Goal: Task Accomplishment & Management: Manage account settings

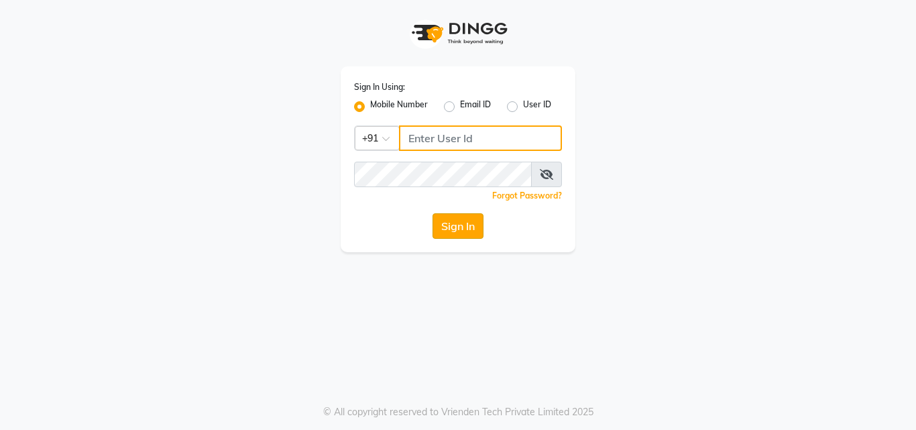
type input "9771433806"
click at [450, 225] on button "Sign In" at bounding box center [458, 225] width 51 height 25
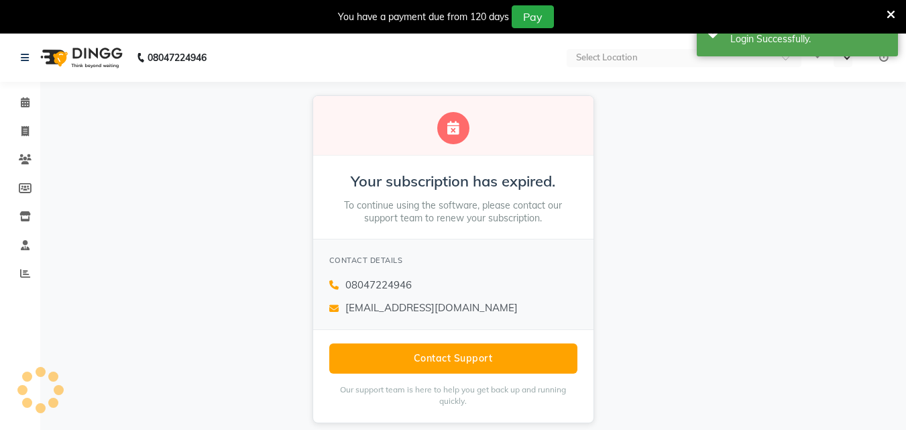
select select "en"
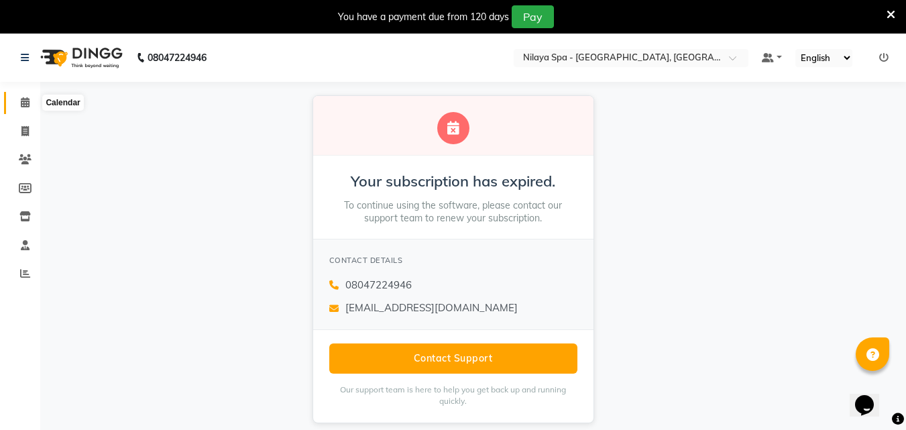
click at [29, 103] on icon at bounding box center [25, 102] width 9 height 10
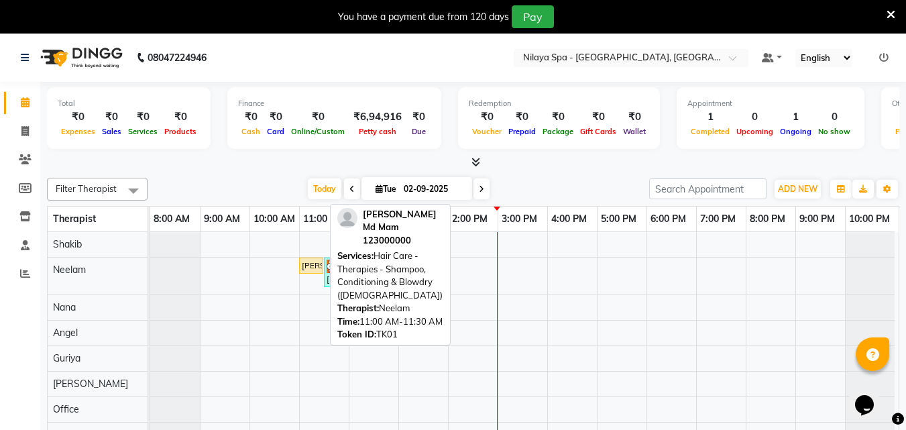
click at [306, 268] on div "[PERSON_NAME] Md Mam, TK01, 11:00 AM-11:30 AM, Hair Care - Therapies - Shampoo,…" at bounding box center [311, 266] width 21 height 12
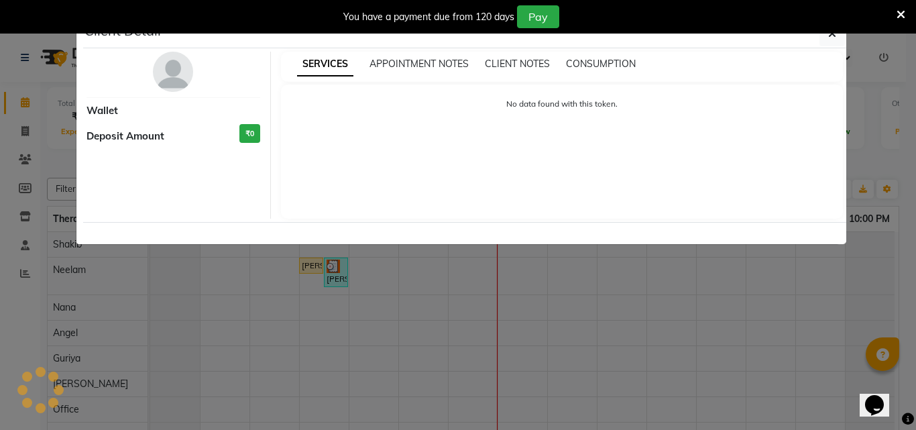
select select "1"
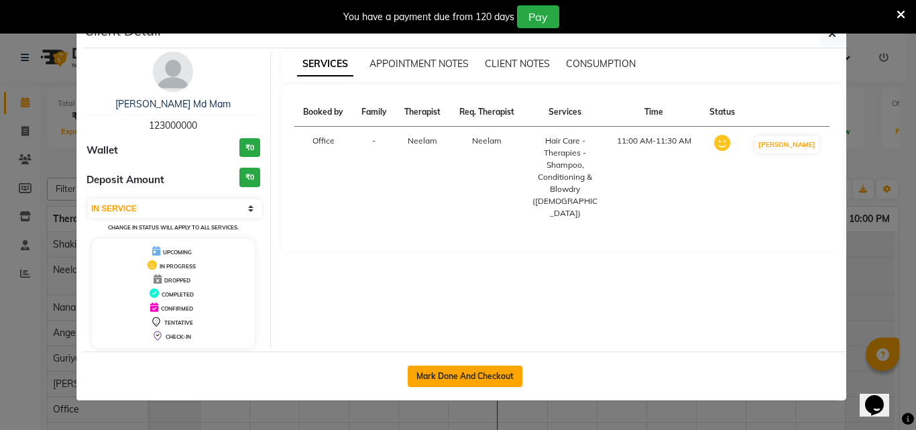
click at [506, 369] on button "Mark Done And Checkout" at bounding box center [465, 376] width 115 height 21
select select "service"
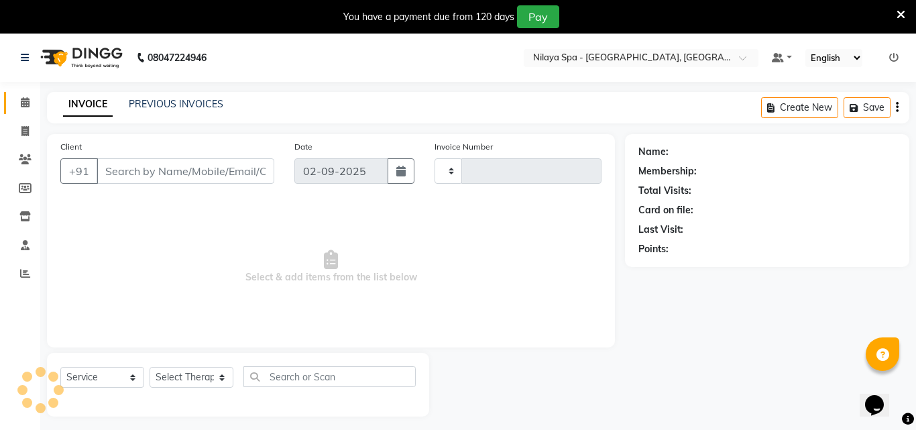
type input "1317"
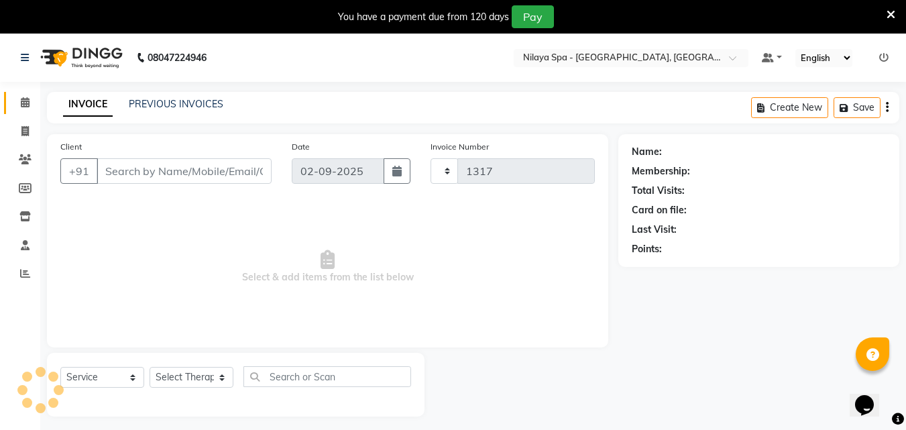
select select "8066"
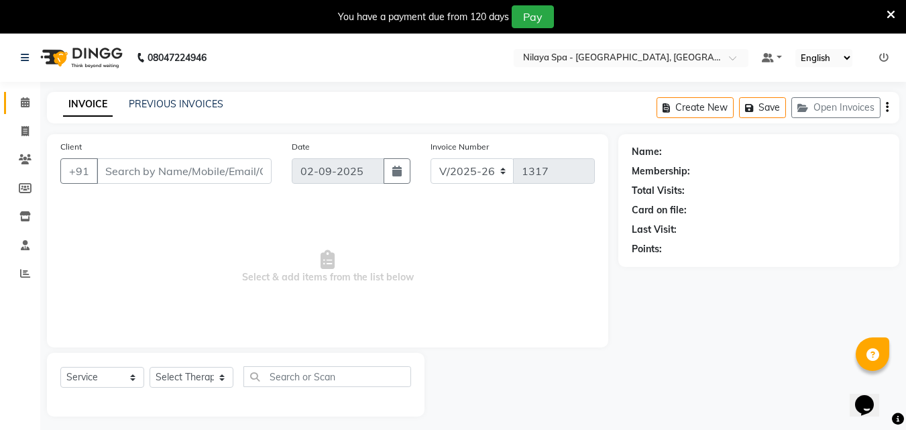
type input "12*****00"
select select "78963"
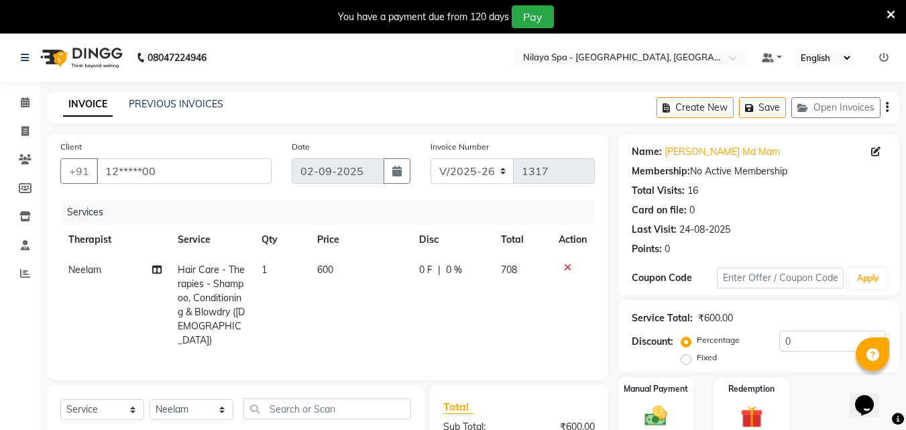
click at [455, 269] on span "0 %" at bounding box center [454, 270] width 16 height 14
select select "78963"
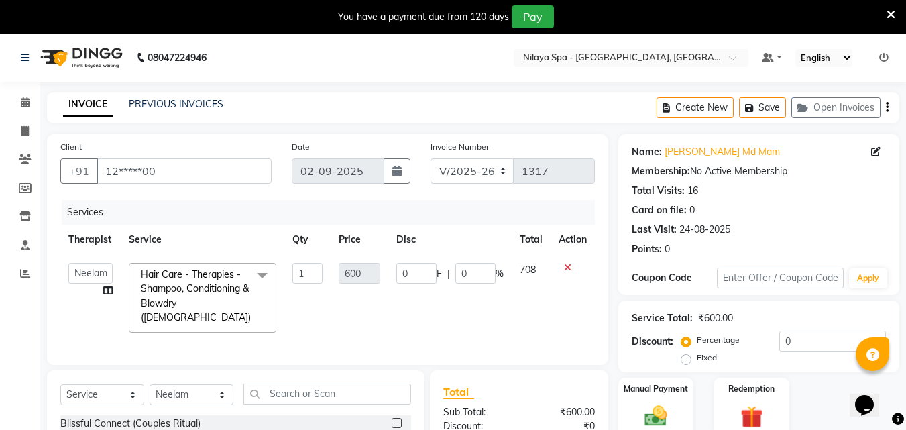
click at [496, 272] on span "%" at bounding box center [500, 274] width 8 height 14
click at [477, 276] on input "0" at bounding box center [476, 273] width 40 height 21
type input "100"
click at [474, 302] on td "0 F | 100 %" at bounding box center [449, 298] width 123 height 86
select select "78963"
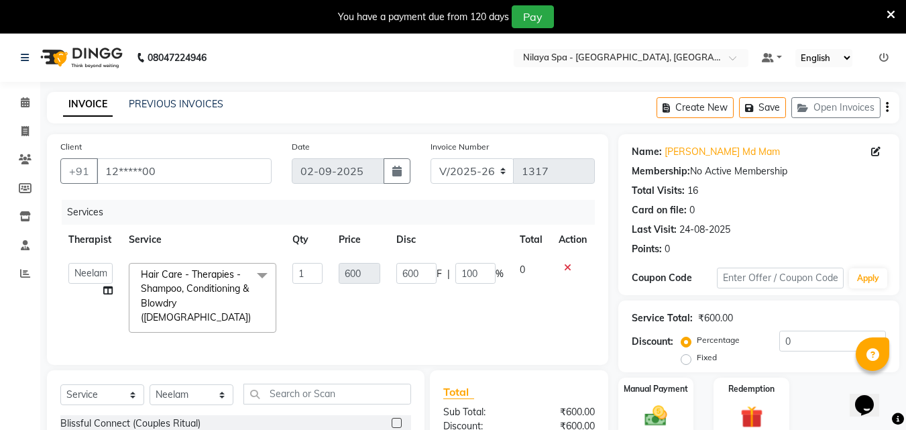
scroll to position [154, 0]
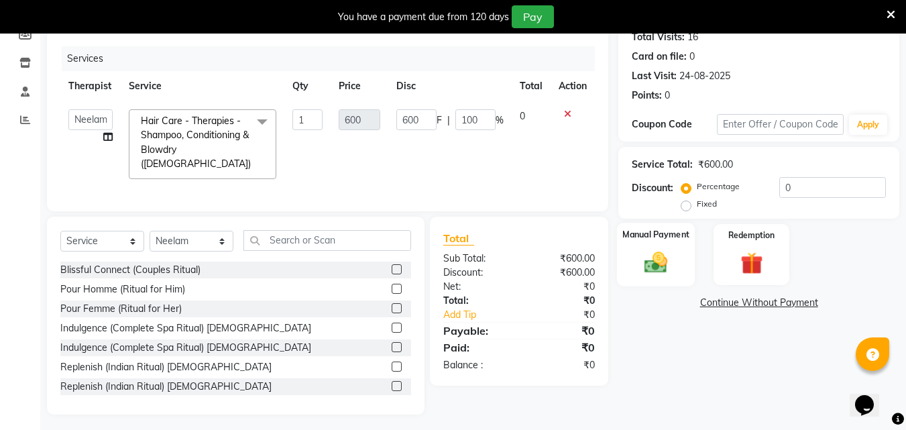
click at [650, 264] on img at bounding box center [656, 262] width 38 height 27
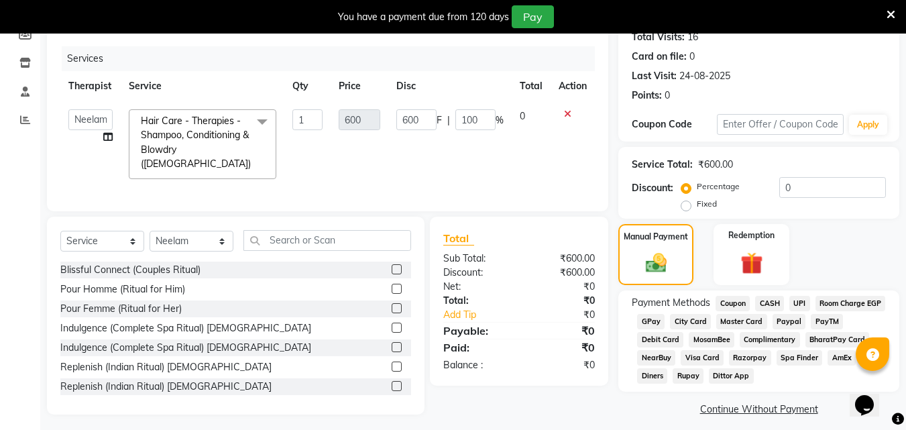
click at [800, 336] on span "Complimentary" at bounding box center [770, 339] width 60 height 15
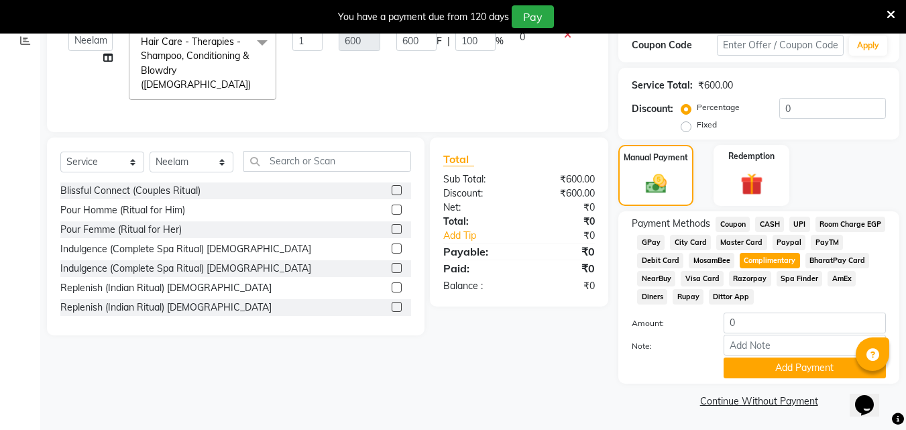
scroll to position [234, 0]
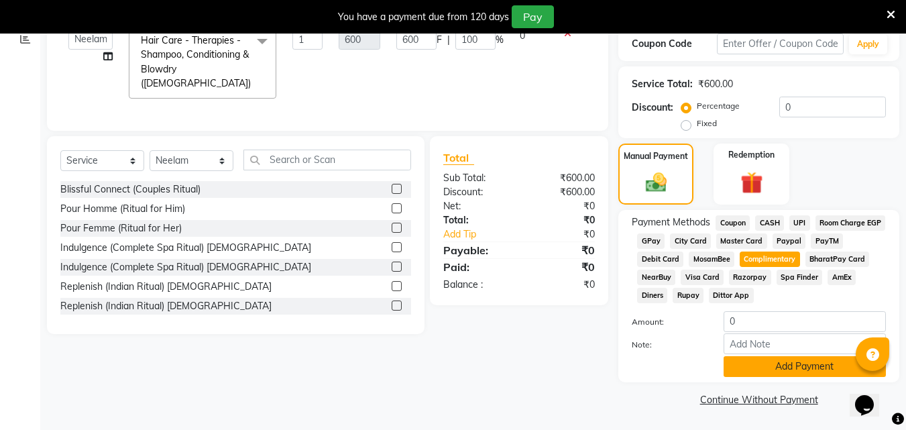
click at [763, 368] on button "Add Payment" at bounding box center [805, 366] width 162 height 21
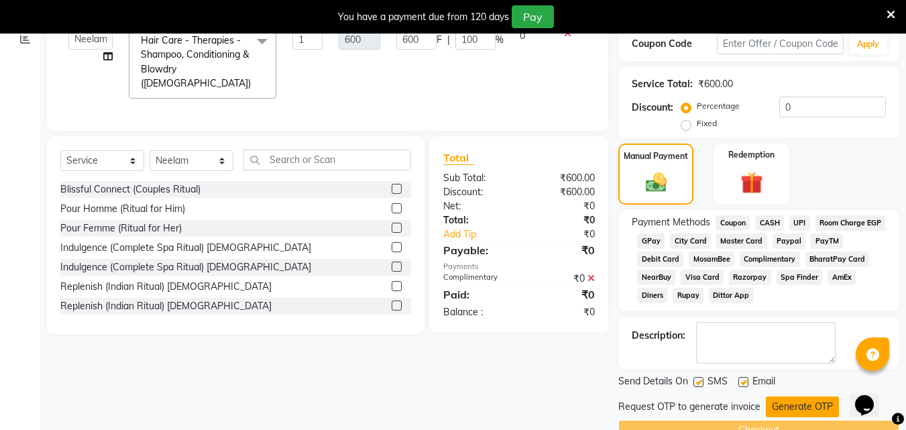
click at [786, 403] on button "Generate OTP" at bounding box center [802, 406] width 73 height 21
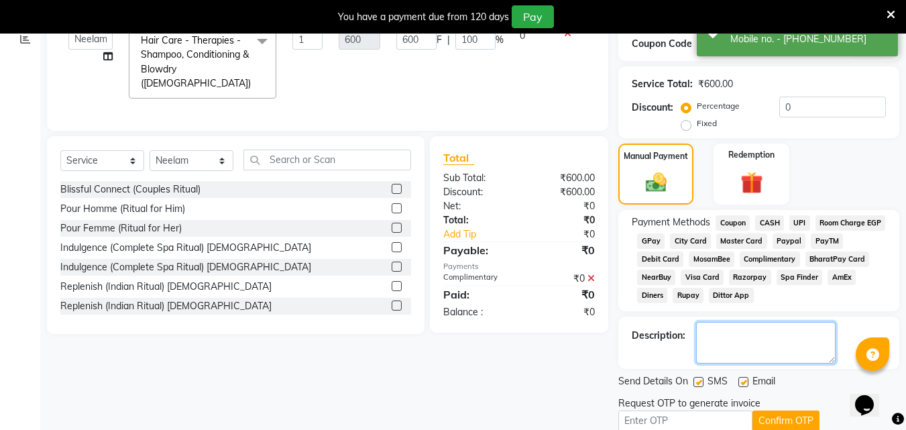
click at [738, 342] on textarea at bounding box center [766, 343] width 140 height 42
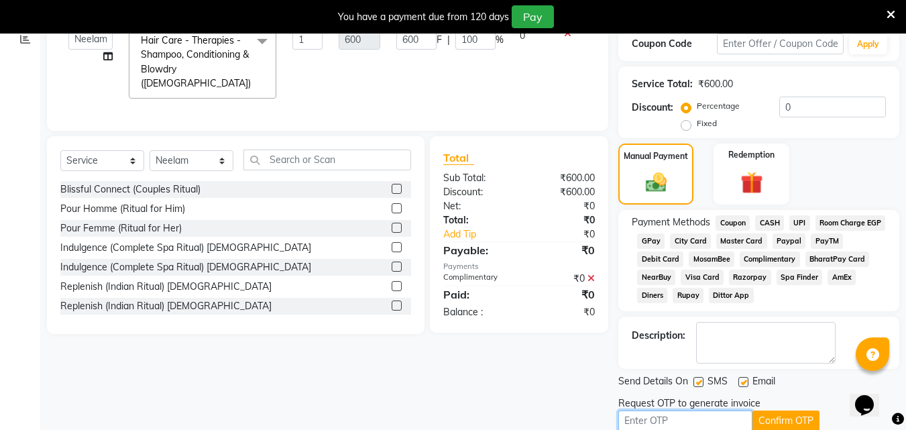
click at [665, 419] on input "text" at bounding box center [686, 421] width 134 height 21
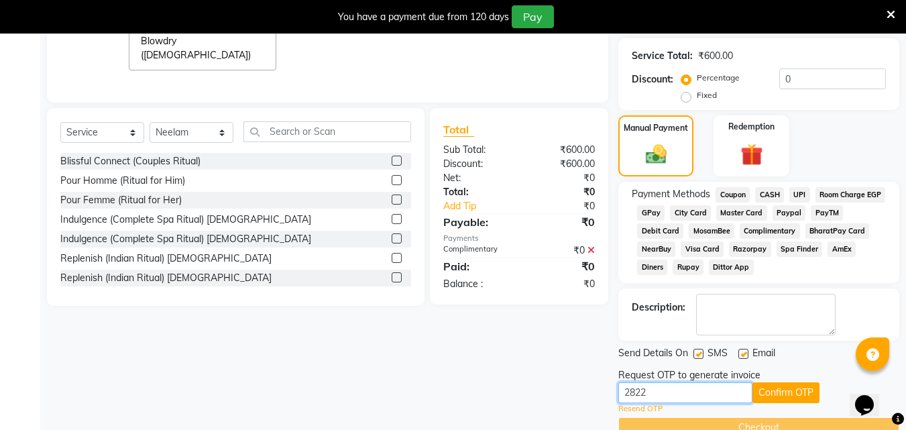
scroll to position [290, 0]
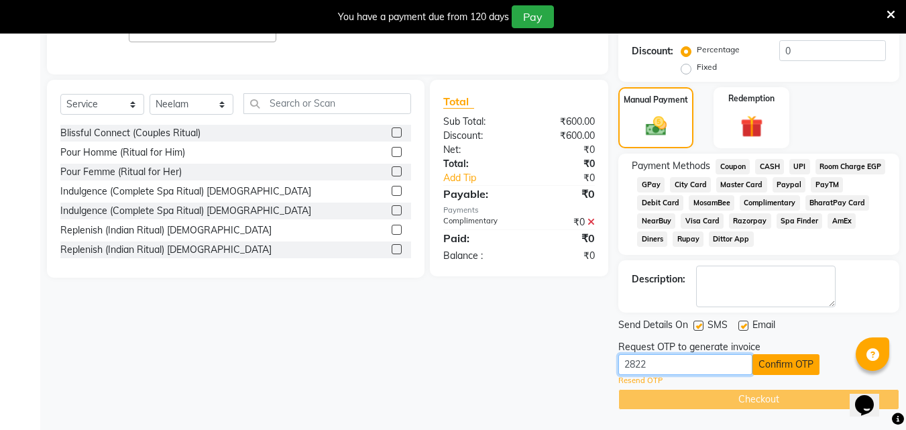
type input "2822"
click at [771, 360] on button "Confirm OTP" at bounding box center [786, 364] width 67 height 21
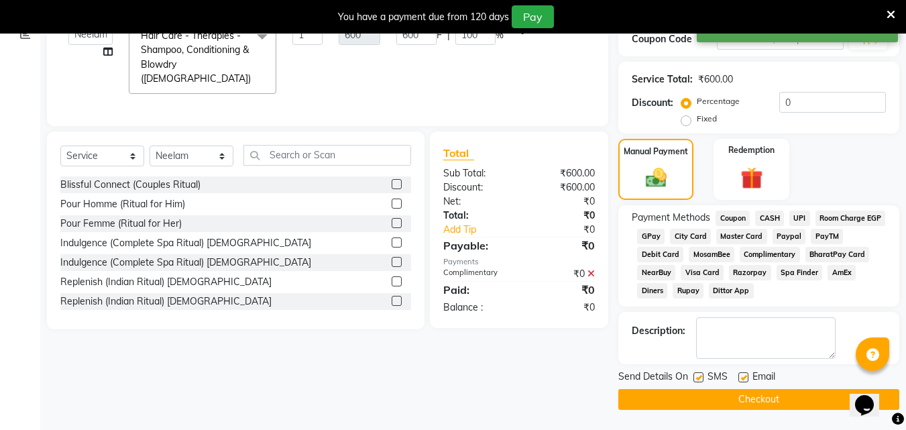
scroll to position [239, 0]
click at [752, 396] on button "Checkout" at bounding box center [759, 399] width 281 height 21
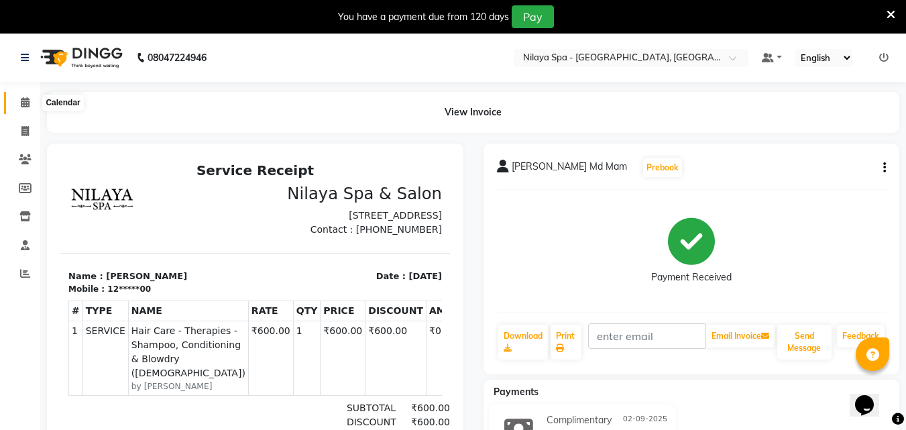
click at [21, 105] on icon at bounding box center [25, 102] width 9 height 10
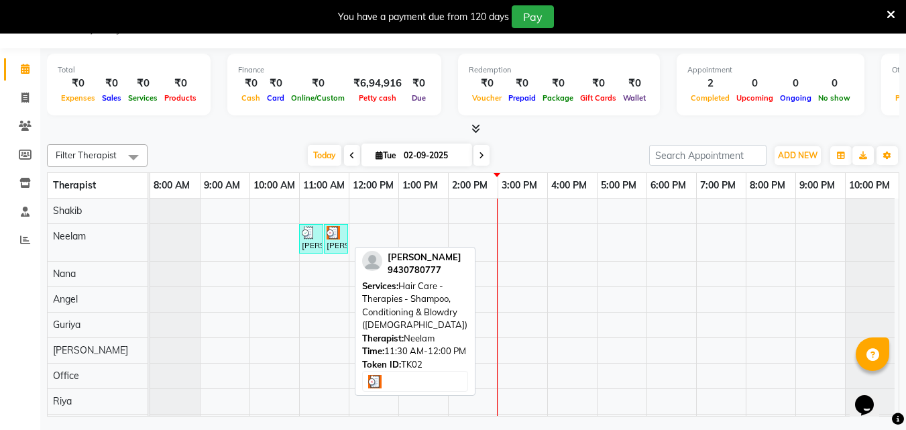
click at [328, 248] on div "[PERSON_NAME], TK02, 11:30 AM-12:00 PM, Hair Care - Therapies - Shampoo, Condit…" at bounding box center [335, 238] width 21 height 25
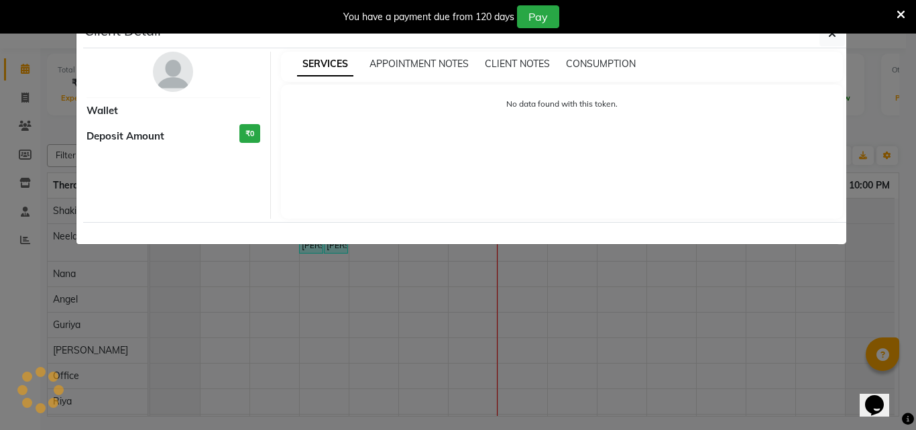
select select "3"
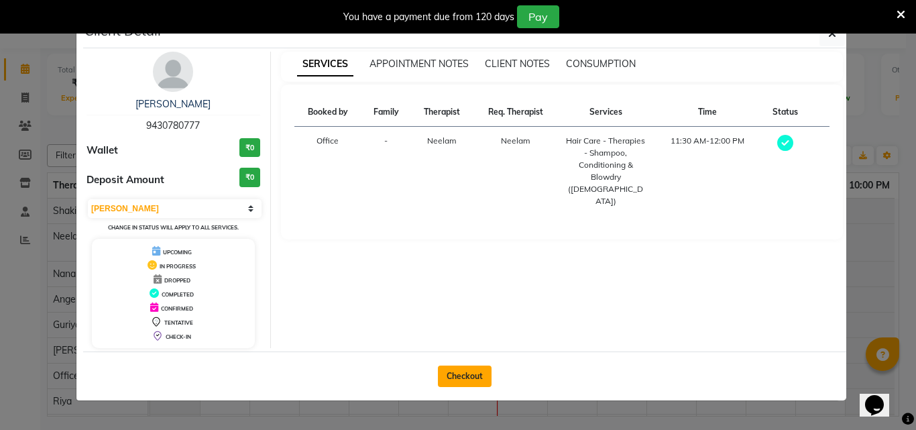
click at [475, 375] on button "Checkout" at bounding box center [465, 376] width 54 height 21
select select "service"
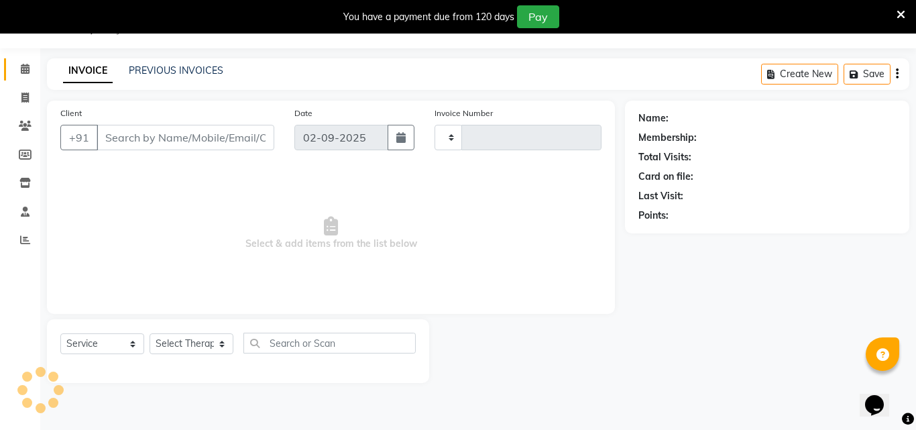
type input "1318"
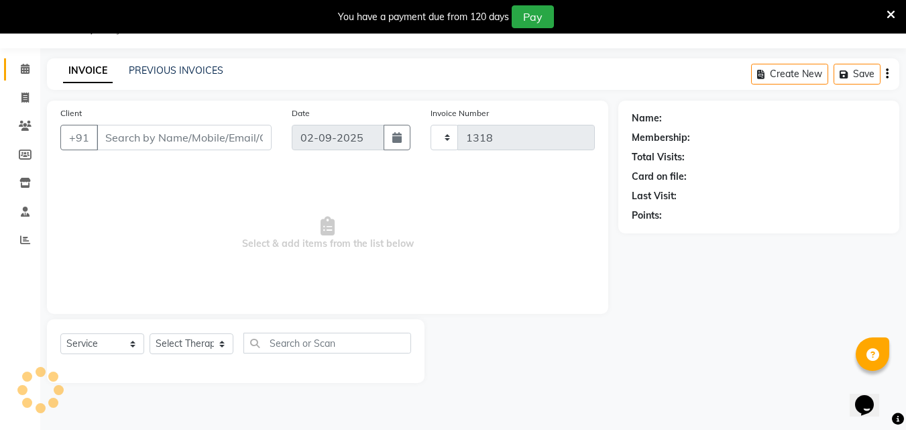
select select "8066"
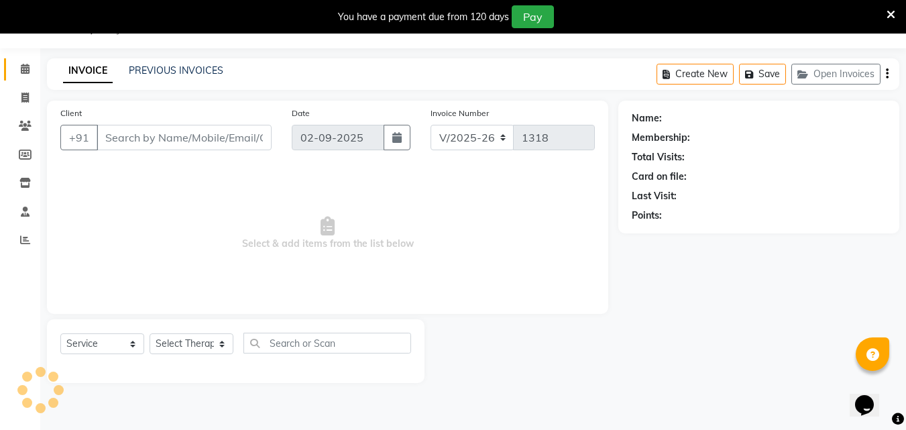
type input "94******77"
select select "78963"
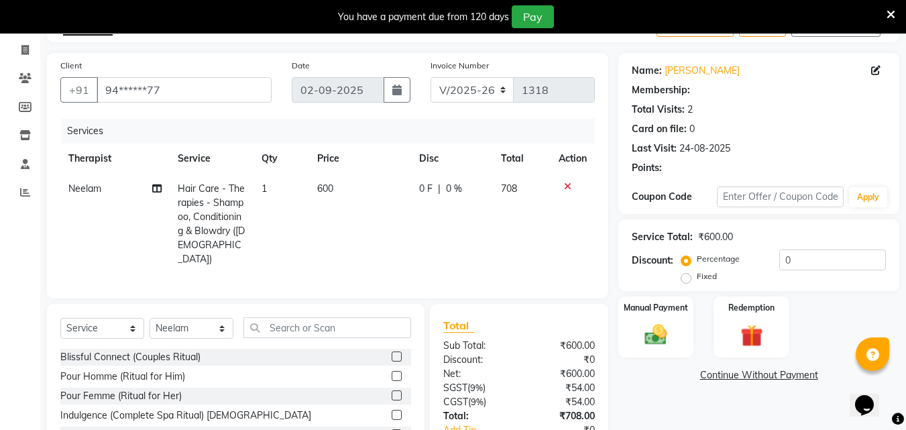
scroll to position [101, 0]
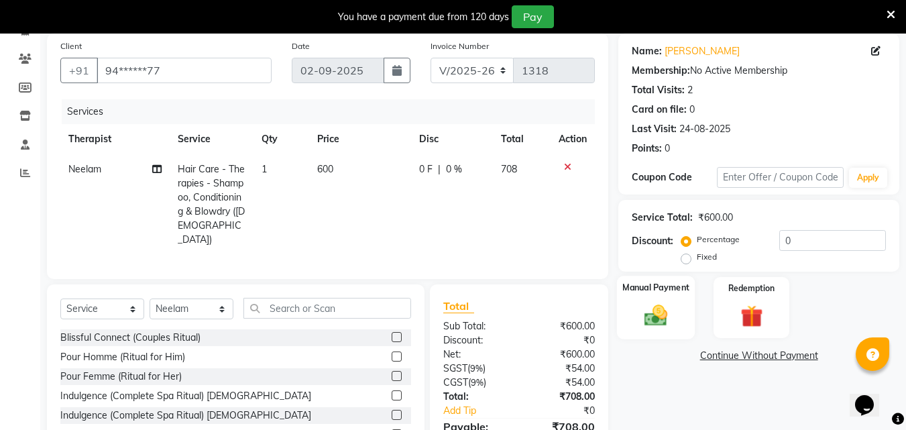
click at [656, 305] on img at bounding box center [656, 315] width 38 height 27
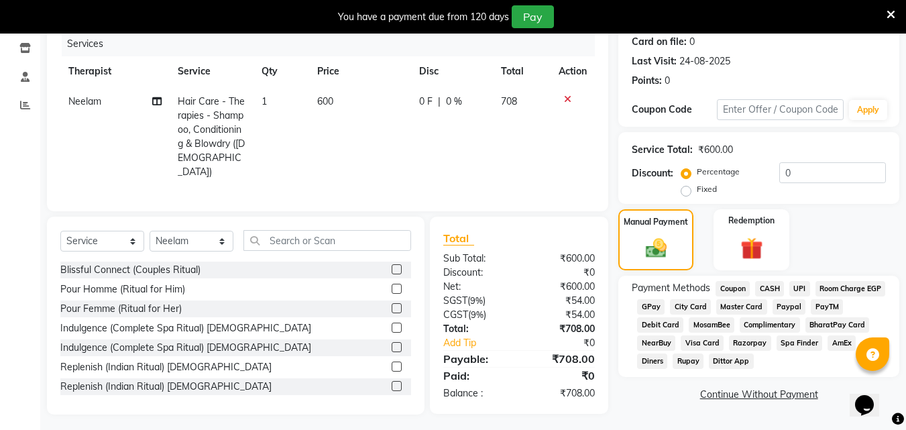
scroll to position [169, 0]
click at [770, 283] on span "CASH" at bounding box center [769, 287] width 29 height 15
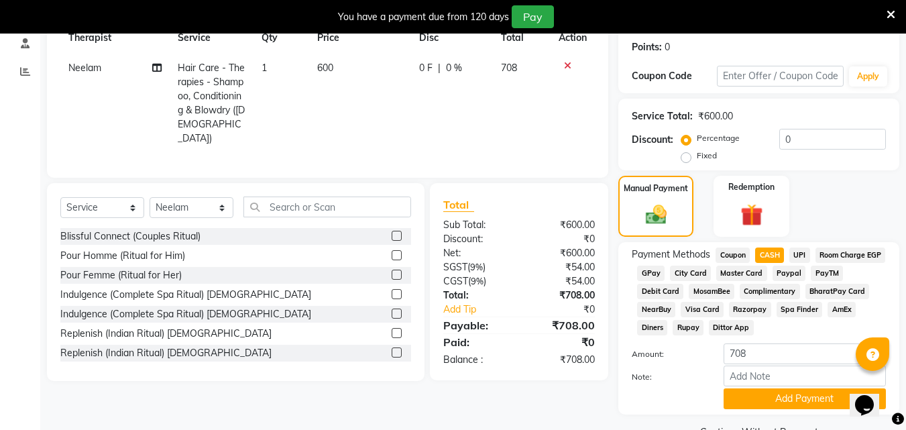
scroll to position [234, 0]
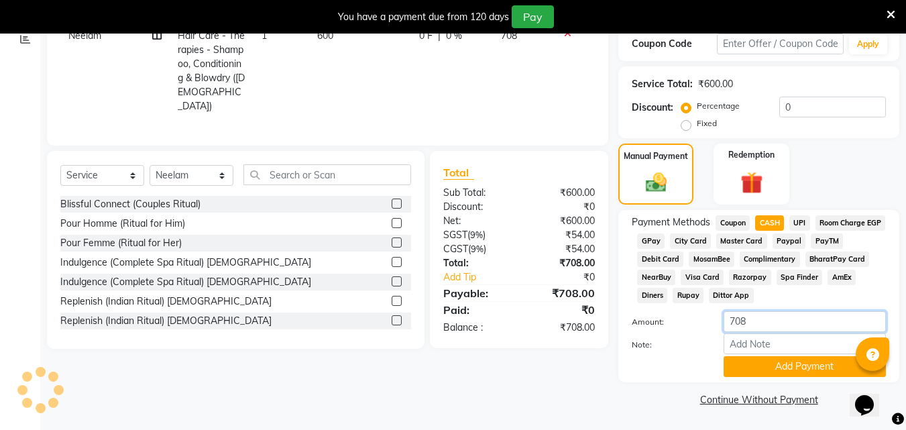
click at [753, 322] on input "708" at bounding box center [805, 321] width 162 height 21
type input "7"
type input "687"
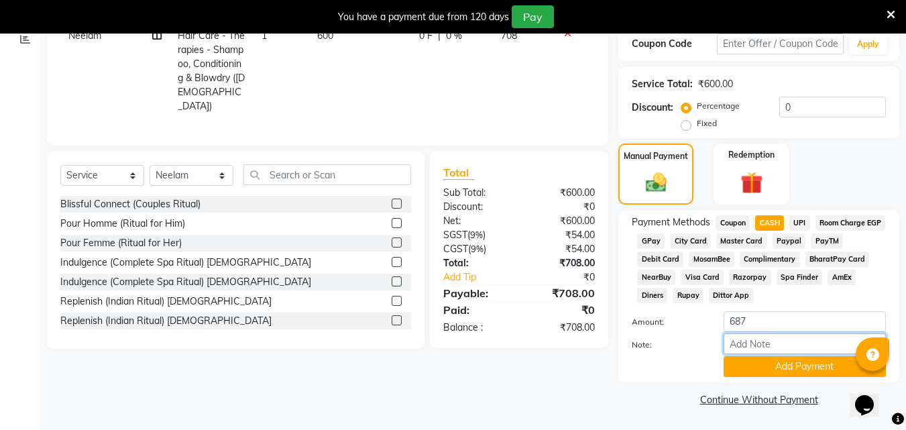
click at [761, 342] on input "Note:" at bounding box center [805, 343] width 162 height 21
click at [788, 366] on button "Add Payment" at bounding box center [805, 366] width 162 height 21
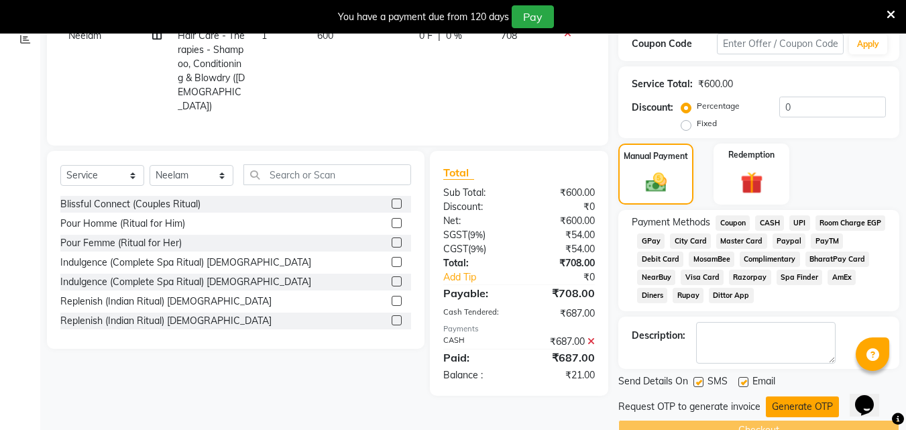
click at [794, 405] on button "Generate OTP" at bounding box center [802, 406] width 73 height 21
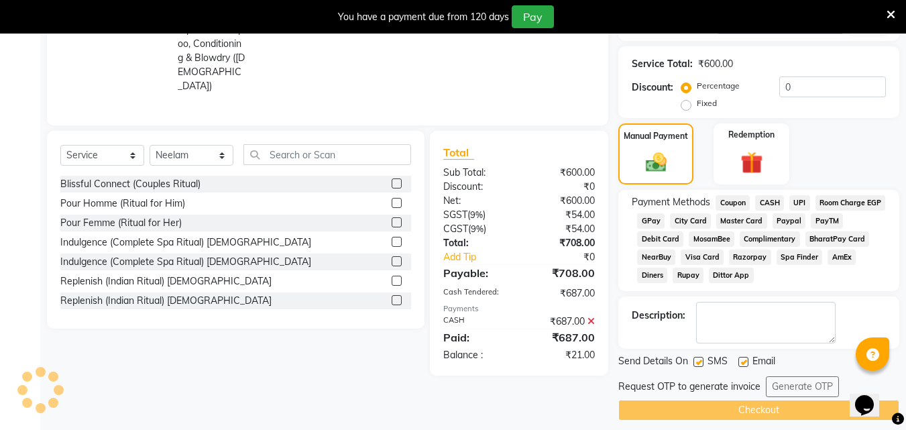
scroll to position [265, 0]
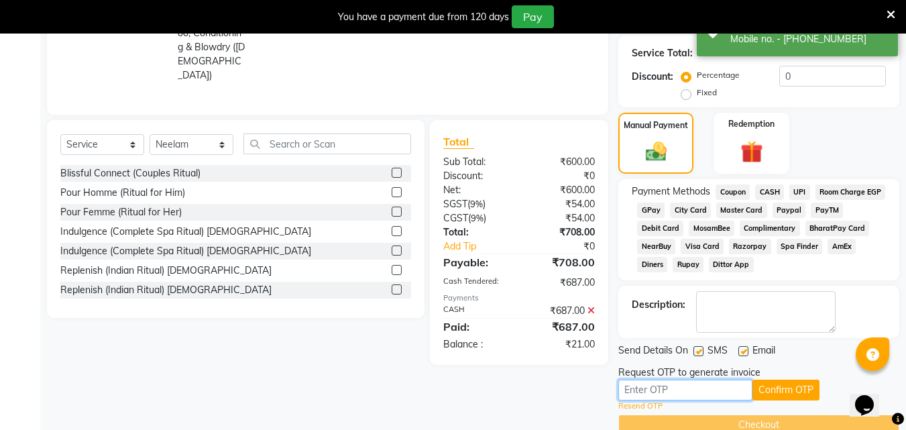
click at [695, 395] on input "text" at bounding box center [686, 390] width 134 height 21
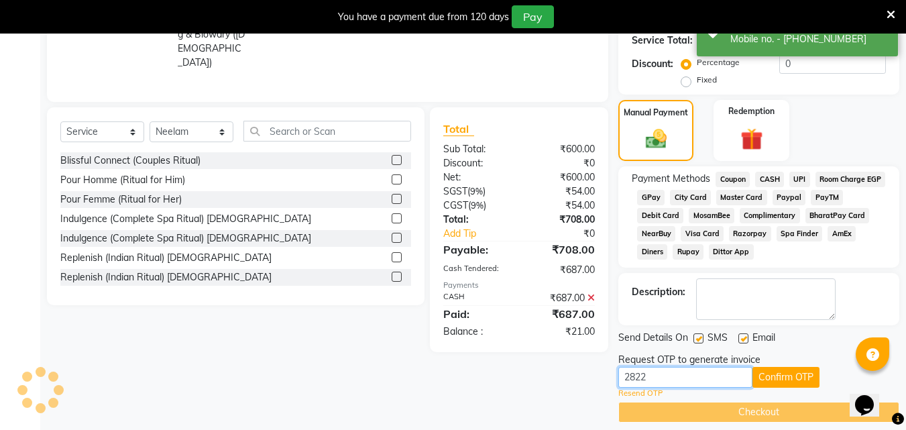
scroll to position [290, 0]
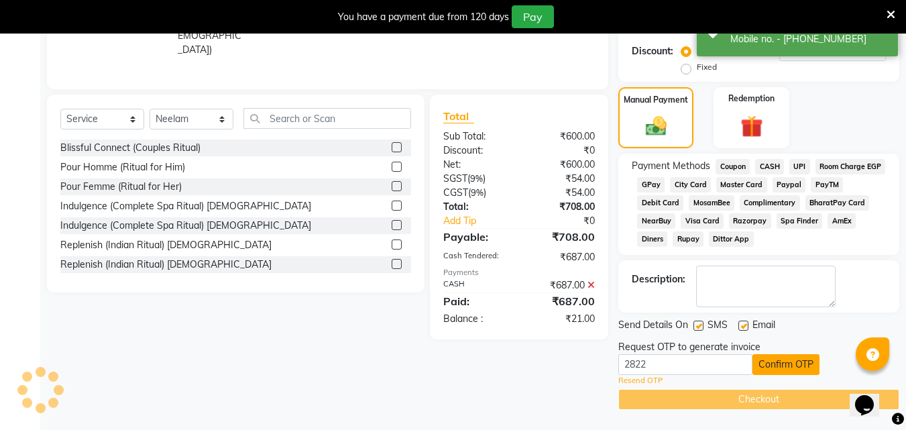
click at [787, 363] on button "Confirm OTP" at bounding box center [786, 364] width 67 height 21
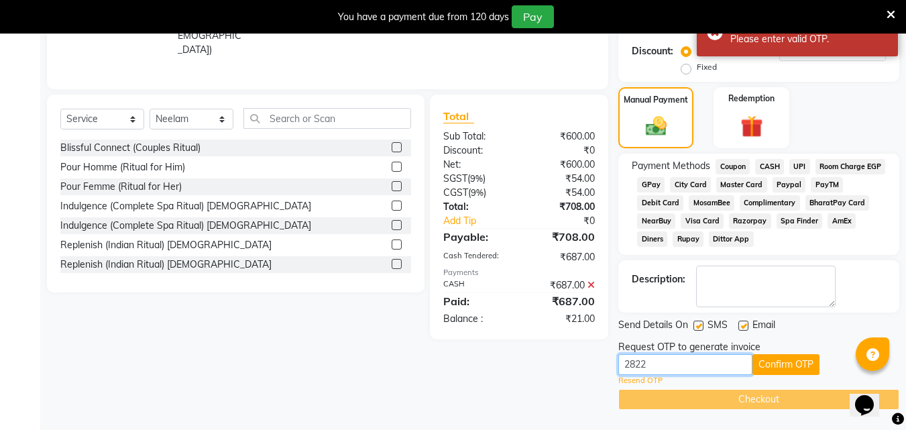
click at [688, 366] on input "2822" at bounding box center [686, 364] width 134 height 21
click at [771, 364] on button "Confirm OTP" at bounding box center [786, 364] width 67 height 21
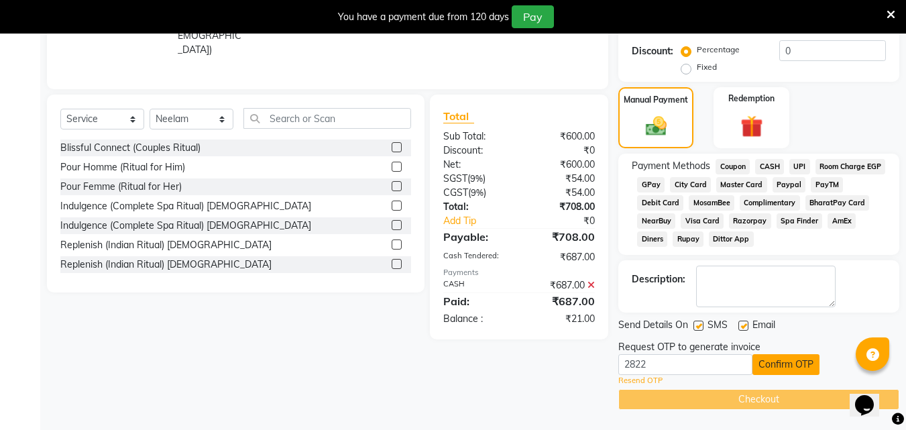
click at [794, 358] on button "Confirm OTP" at bounding box center [786, 364] width 67 height 21
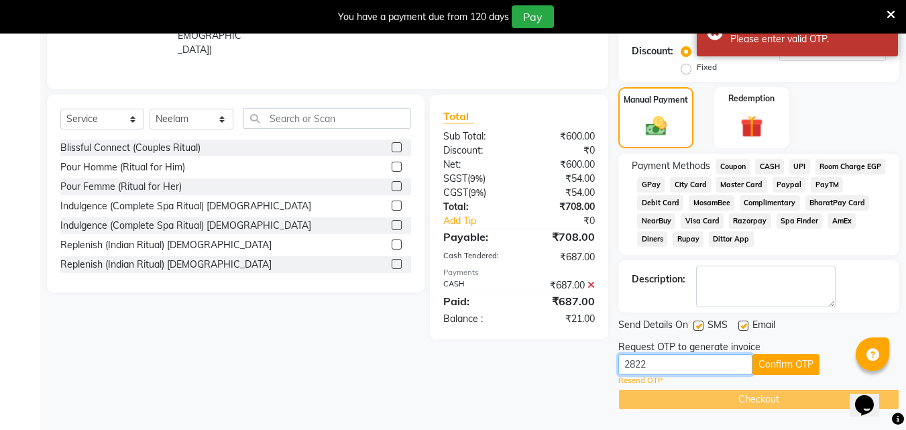
click at [680, 366] on input "2822" at bounding box center [686, 364] width 134 height 21
type input "2"
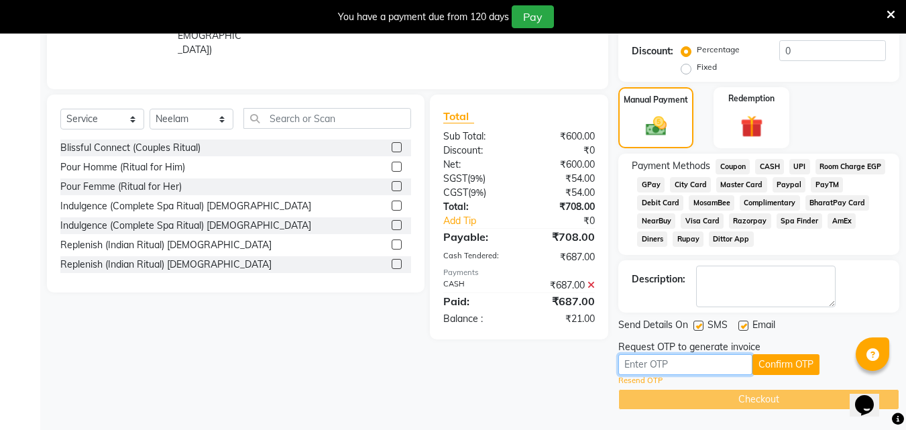
click at [680, 366] on input "text" at bounding box center [686, 364] width 134 height 21
type input "2896"
click at [791, 365] on button "Confirm OTP" at bounding box center [786, 364] width 67 height 21
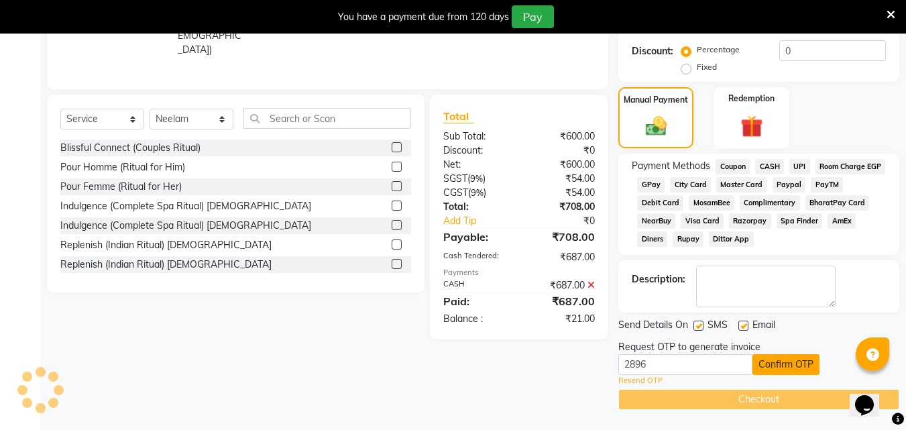
scroll to position [239, 0]
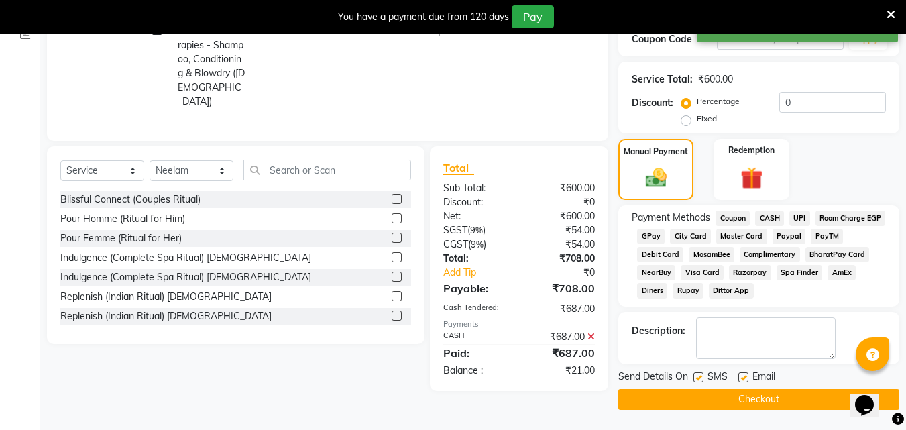
click at [765, 396] on button "Checkout" at bounding box center [759, 399] width 281 height 21
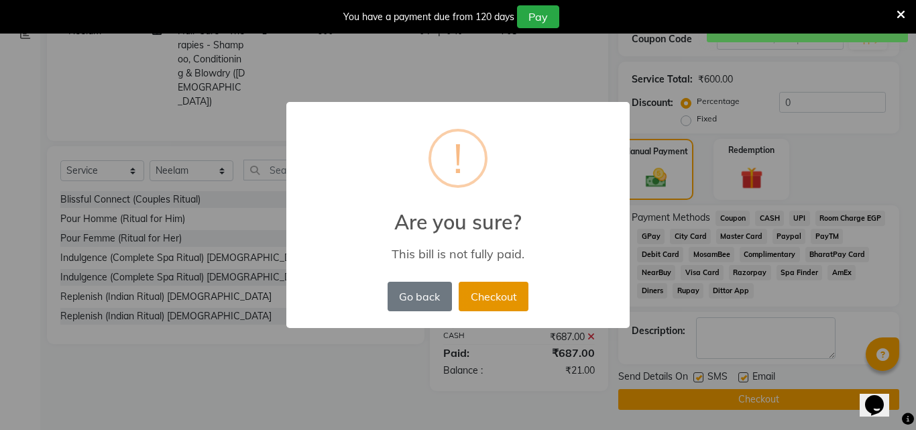
click at [498, 297] on button "Checkout" at bounding box center [494, 297] width 70 height 30
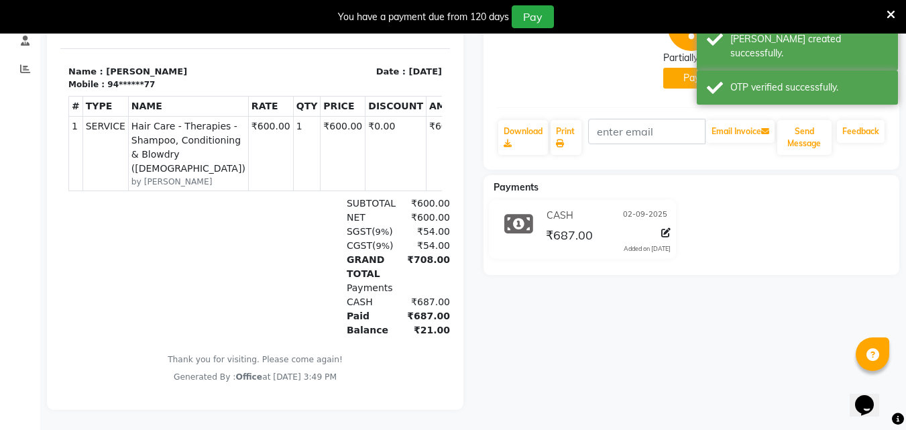
scroll to position [148, 0]
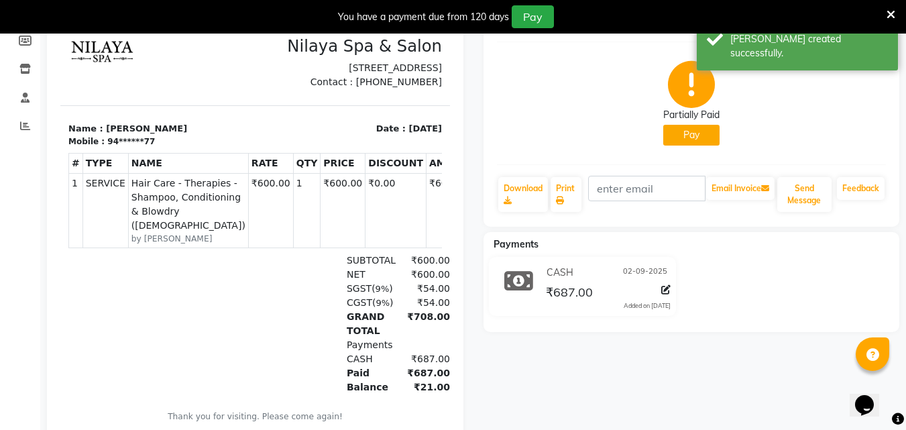
click at [695, 136] on button "Pay" at bounding box center [691, 135] width 56 height 21
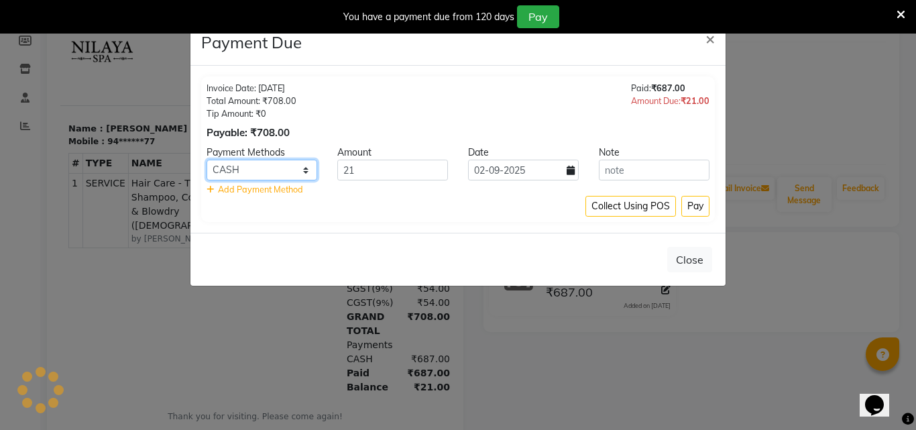
click at [307, 170] on select "Coupon CASH UPI Room Charge EGP GPay City Card Master Card Paypal PayTM Debit C…" at bounding box center [262, 170] width 111 height 21
select select "8"
click at [207, 160] on select "Coupon CASH UPI Room Charge EGP GPay City Card Master Card Paypal PayTM Debit C…" at bounding box center [262, 170] width 111 height 21
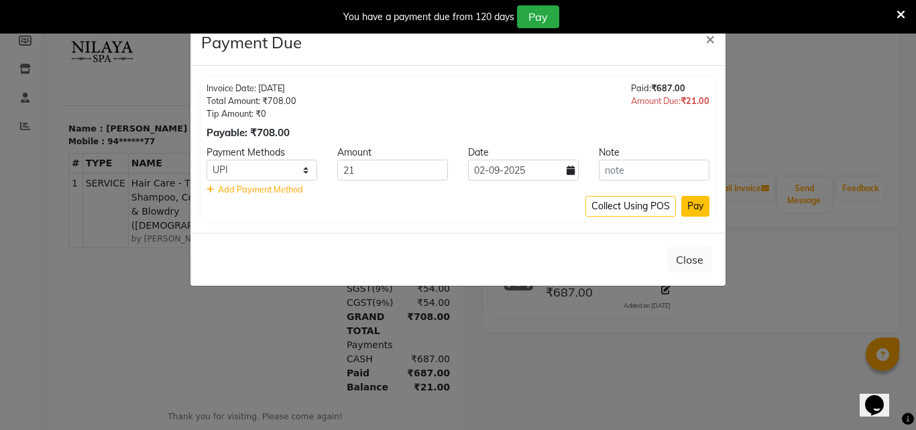
click at [697, 209] on button "Pay" at bounding box center [696, 206] width 28 height 21
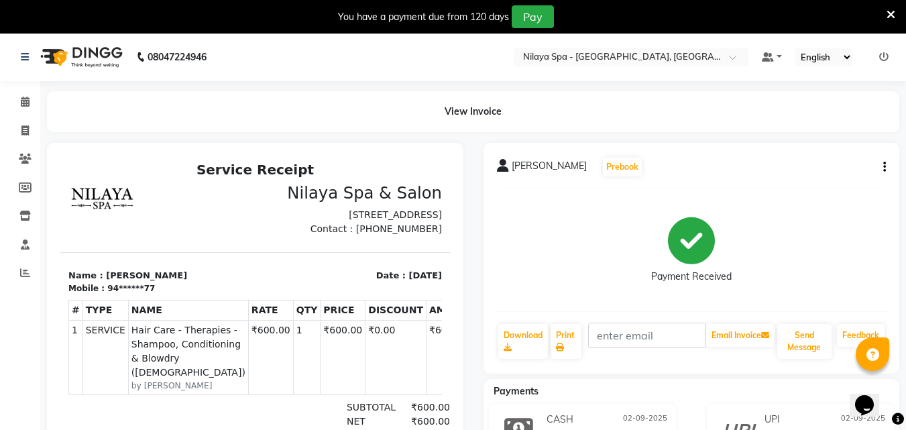
scroll to position [0, 0]
click at [28, 100] on icon at bounding box center [25, 102] width 9 height 10
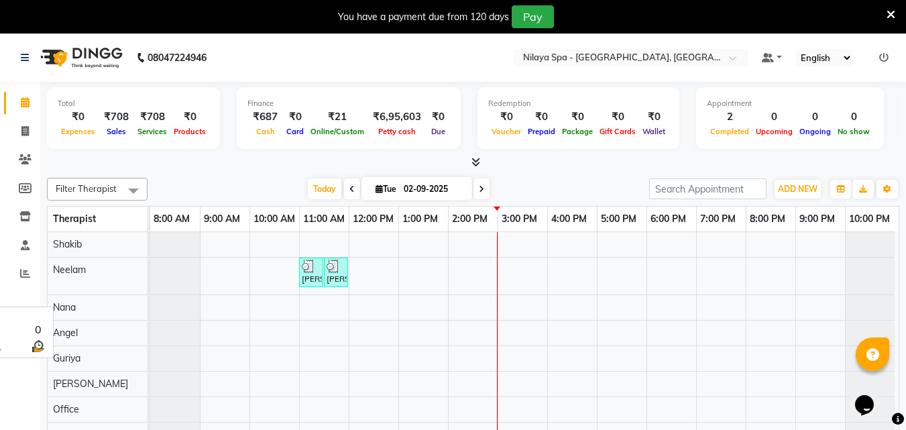
scroll to position [85, 0]
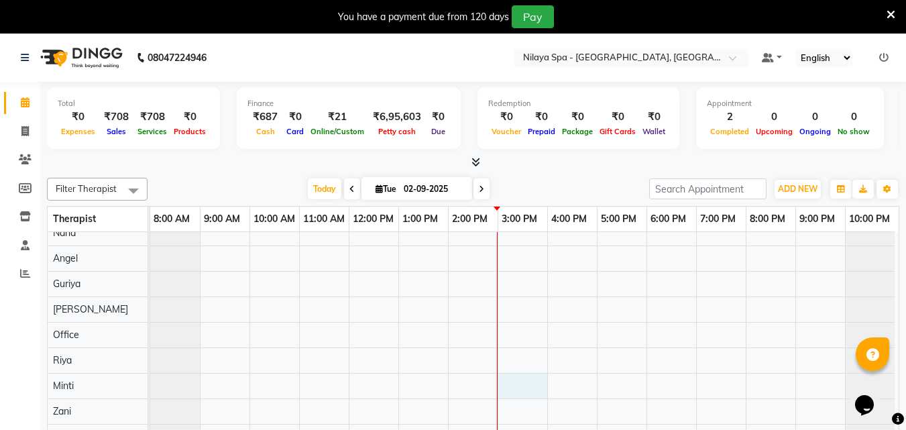
drag, startPoint x: 509, startPoint y: 372, endPoint x: 528, endPoint y: 372, distance: 19.5
click at [528, 372] on div "[PERSON_NAME] Md Mam, TK01, 11:00 AM-11:30 AM, Hair Care - Therapies - Shampoo,…" at bounding box center [524, 304] width 749 height 292
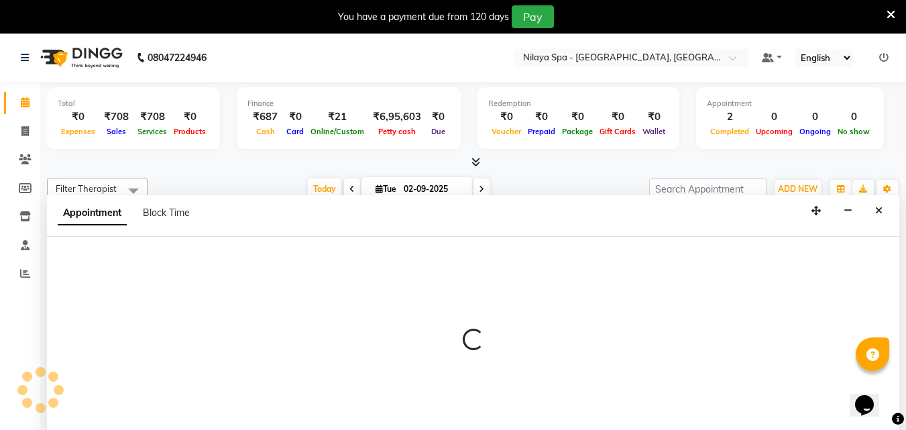
scroll to position [34, 0]
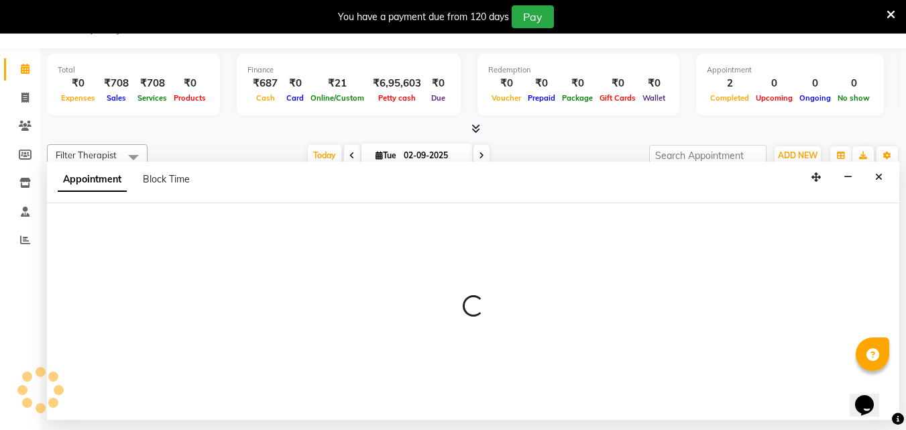
select select "90192"
select select "900"
select select "tentative"
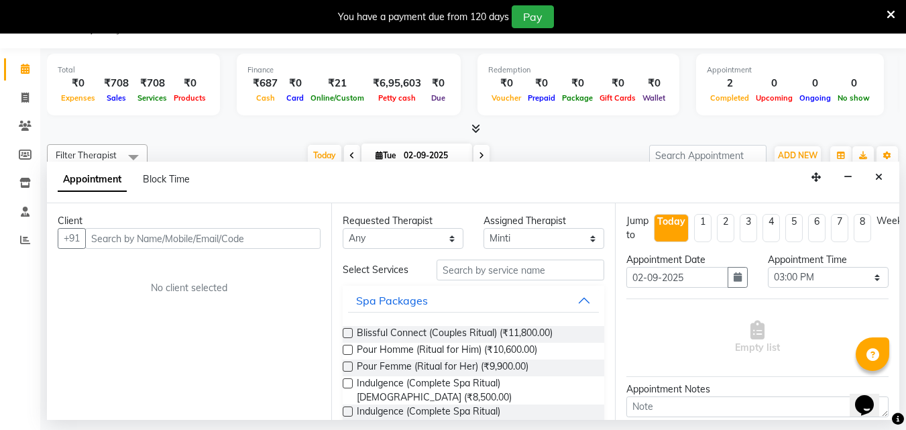
click at [221, 244] on input "text" at bounding box center [202, 238] width 235 height 21
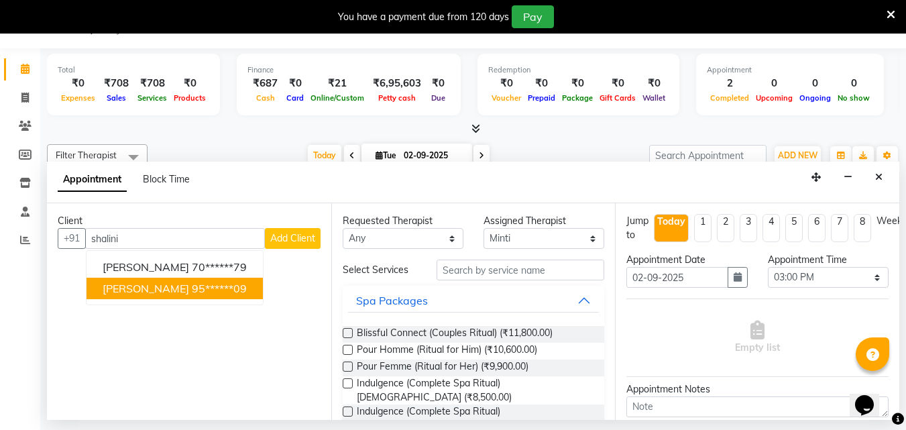
click at [192, 288] on ngb-highlight "95******09" at bounding box center [219, 288] width 55 height 13
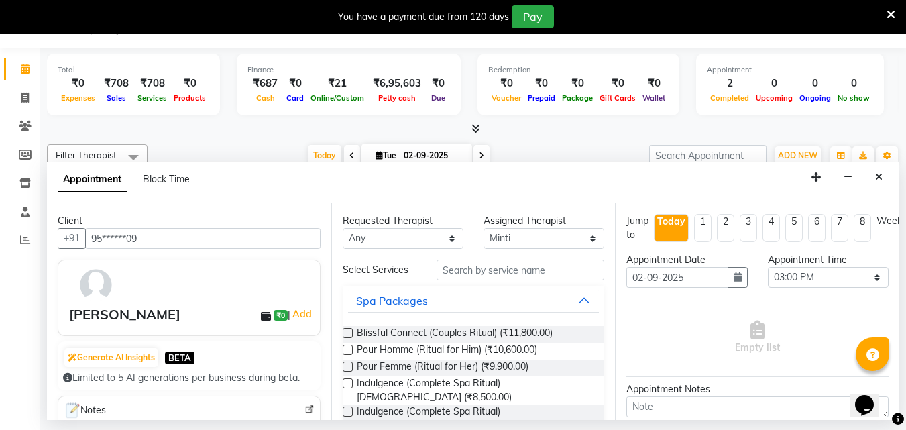
type input "95******09"
click at [452, 236] on select "Any [PERSON_NAME] [PERSON_NAME] Minti Nana [PERSON_NAME] Office [PERSON_NAME] […" at bounding box center [403, 238] width 121 height 21
select select "90192"
click at [343, 228] on select "Any [PERSON_NAME] [PERSON_NAME] Minti Nana [PERSON_NAME] Office [PERSON_NAME] […" at bounding box center [403, 238] width 121 height 21
click at [469, 276] on input "text" at bounding box center [521, 270] width 168 height 21
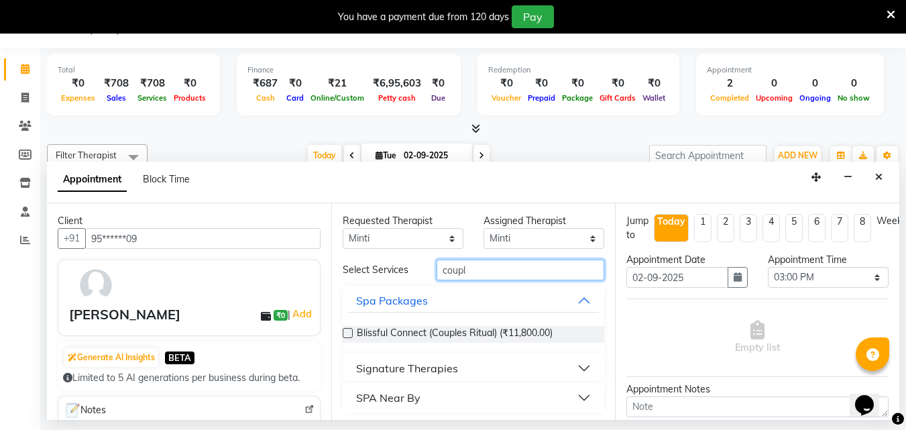
scroll to position [3, 0]
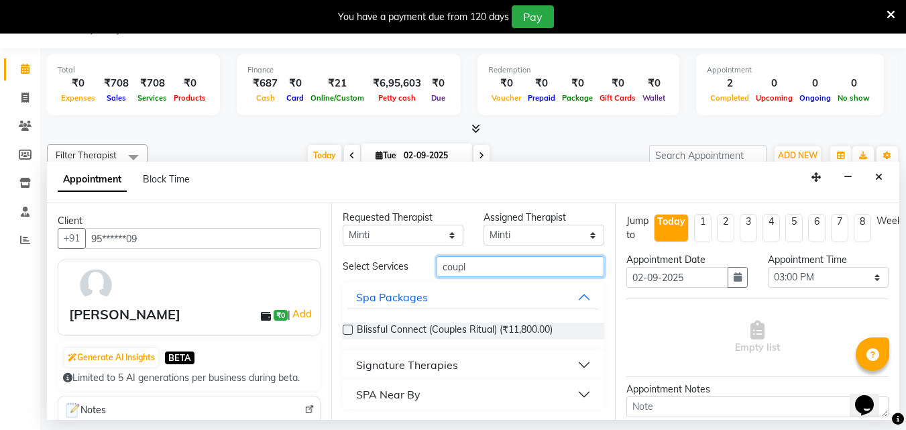
type input "coupl"
click at [572, 360] on button "Signature Therapies" at bounding box center [474, 365] width 252 height 24
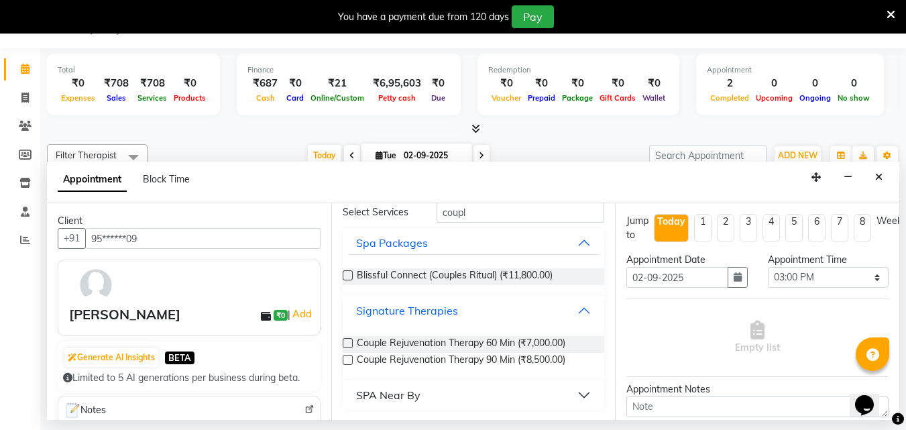
scroll to position [58, 0]
click at [345, 358] on label at bounding box center [348, 359] width 10 height 10
click at [345, 358] on input "checkbox" at bounding box center [347, 360] width 9 height 9
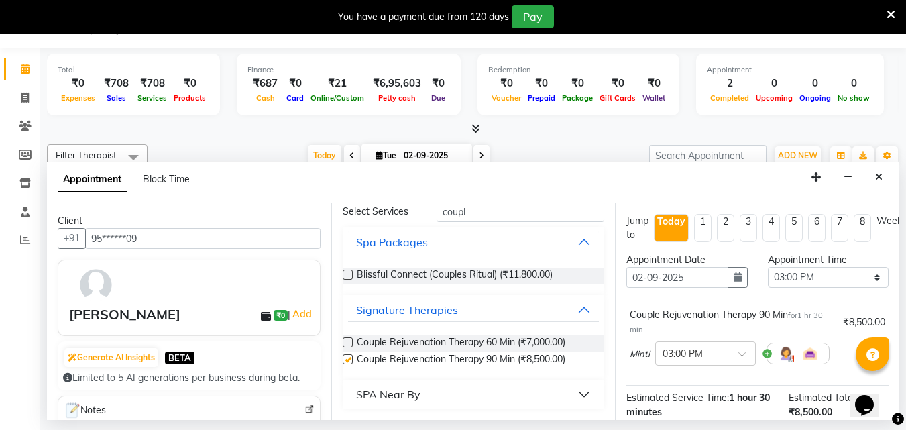
checkbox input "false"
click at [741, 352] on span at bounding box center [747, 358] width 17 height 14
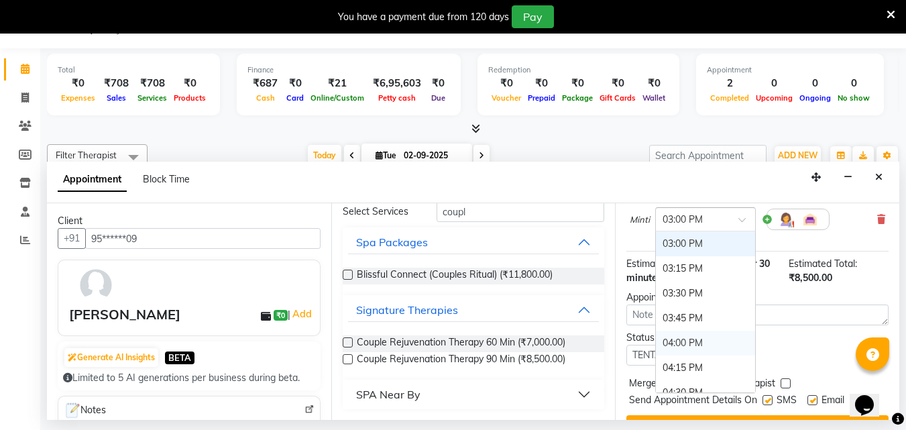
click at [704, 340] on div "04:00 PM" at bounding box center [705, 343] width 99 height 25
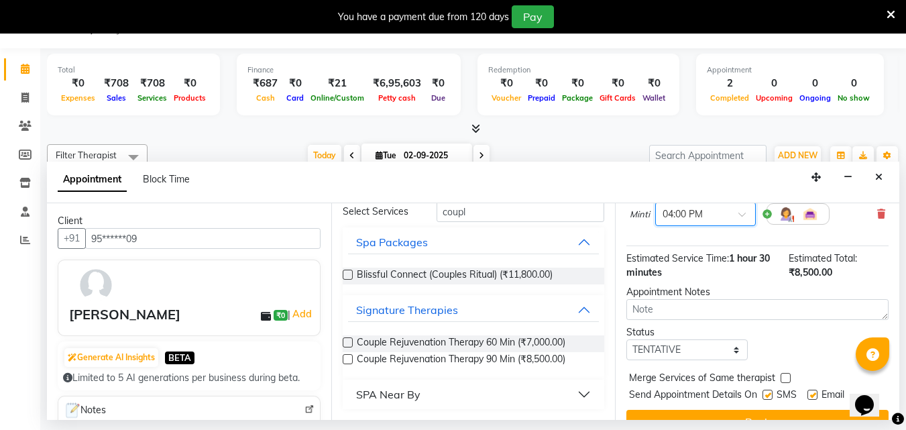
scroll to position [107, 0]
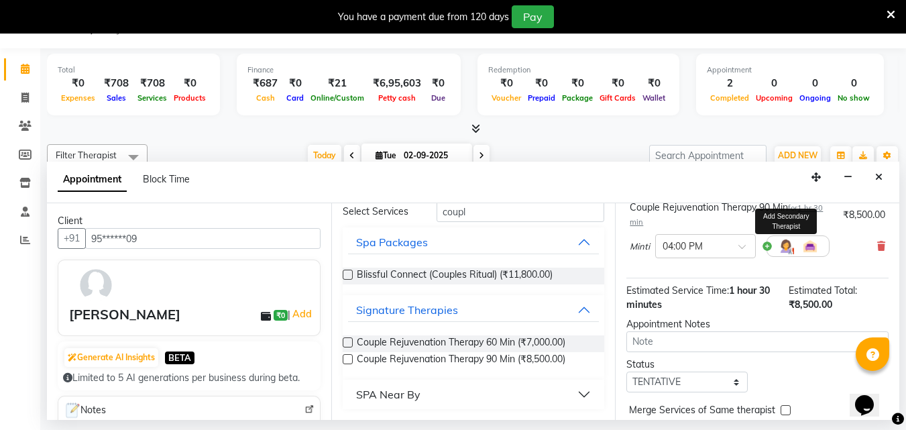
click at [792, 246] on img at bounding box center [786, 246] width 16 height 16
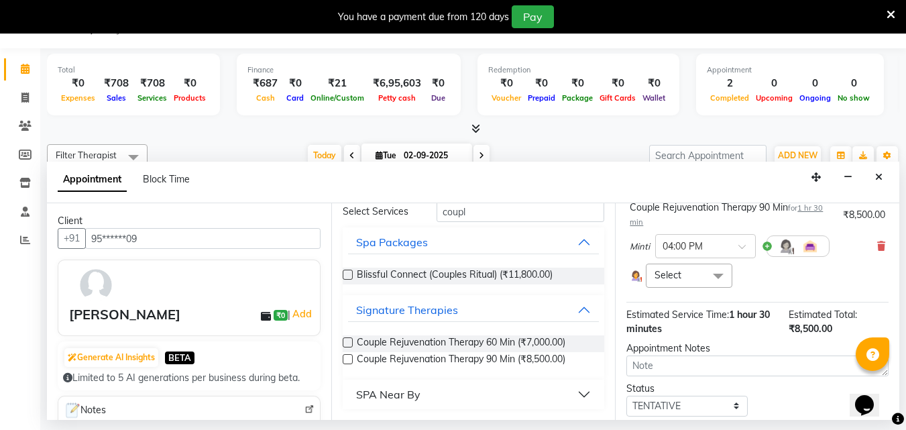
click at [708, 276] on span at bounding box center [718, 276] width 27 height 25
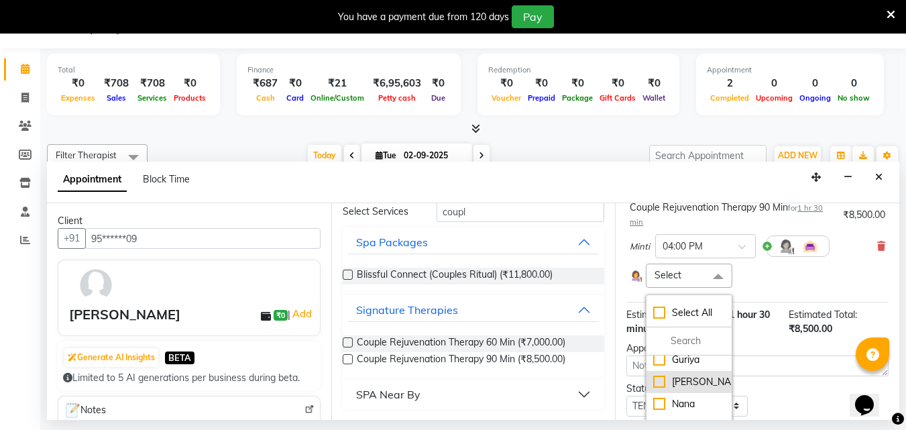
click at [662, 378] on div "[PERSON_NAME]" at bounding box center [688, 382] width 71 height 14
checkbox input "true"
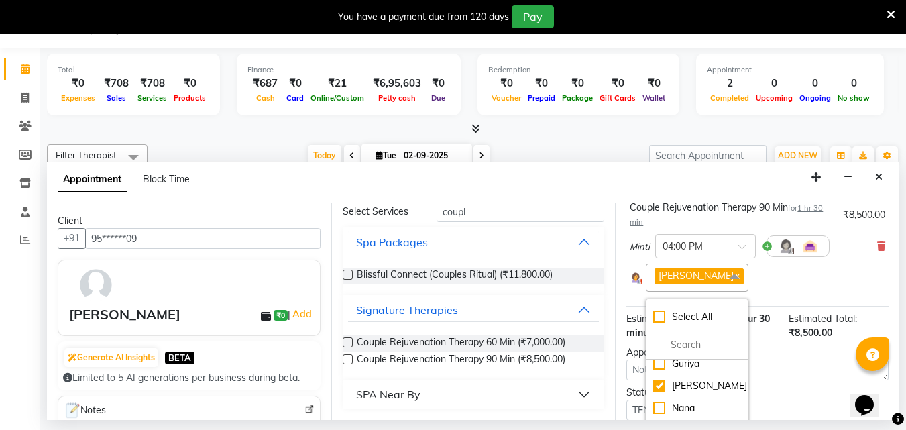
scroll to position [237, 0]
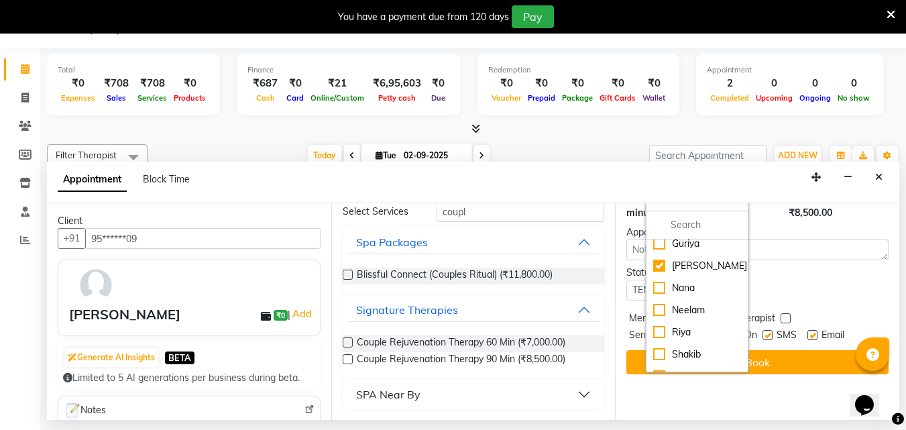
click at [778, 284] on div "Status Select TENTATIVE CONFIRM CHECK-IN UPCOMING" at bounding box center [758, 283] width 282 height 35
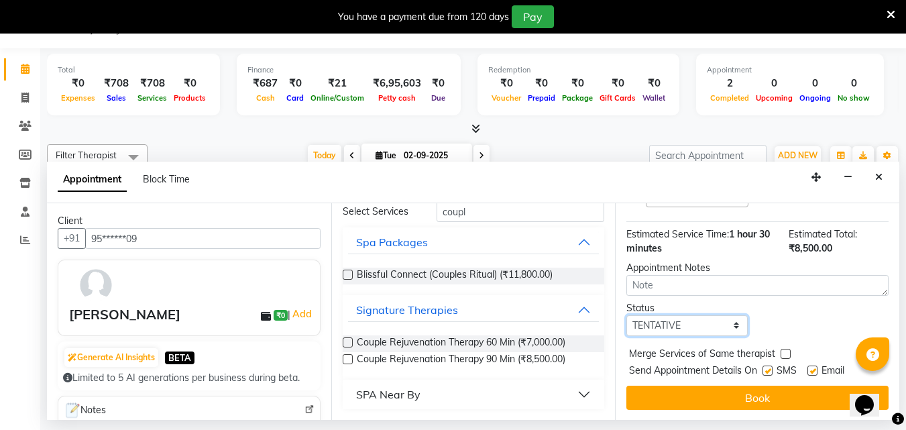
click at [718, 315] on select "Select TENTATIVE CONFIRM CHECK-IN UPCOMING" at bounding box center [687, 325] width 121 height 21
select select "confirm booking"
click at [627, 315] on select "Select TENTATIVE CONFIRM CHECK-IN UPCOMING" at bounding box center [687, 325] width 121 height 21
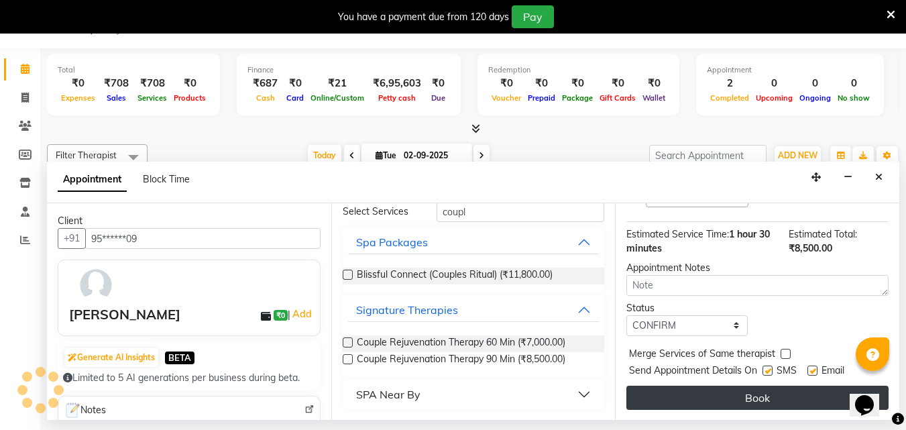
click at [712, 394] on button "Book" at bounding box center [758, 398] width 262 height 24
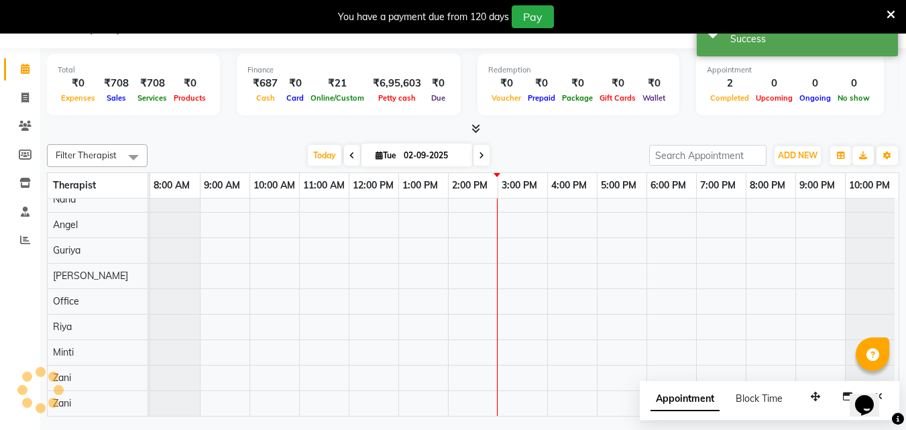
scroll to position [0, 0]
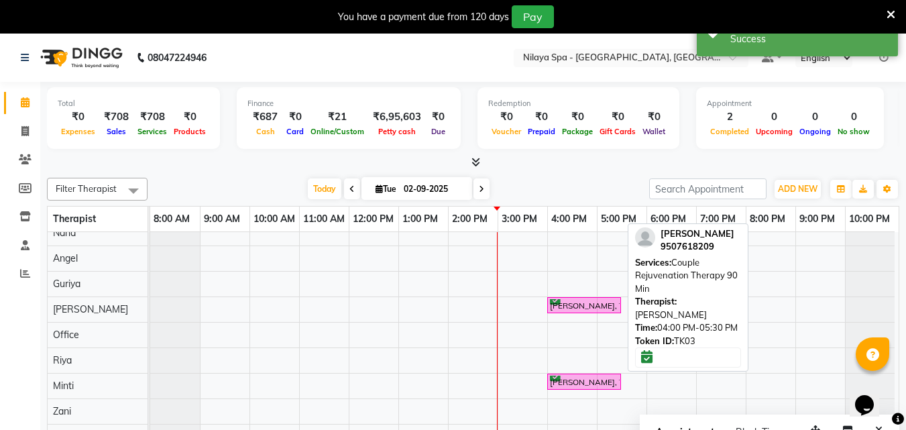
click at [600, 299] on div "[PERSON_NAME], TK03, 04:00 PM-05:30 PM, Couple Rejuvenation Therapy 90 Min" at bounding box center [584, 305] width 71 height 13
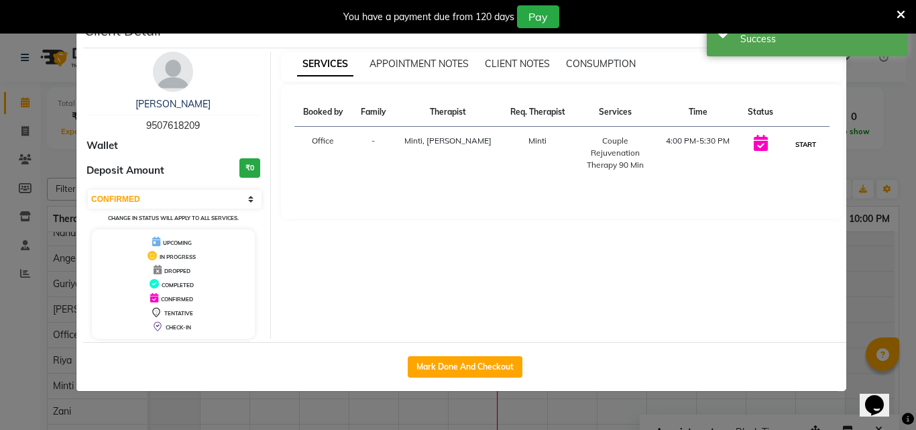
click at [810, 138] on button "START" at bounding box center [806, 144] width 28 height 17
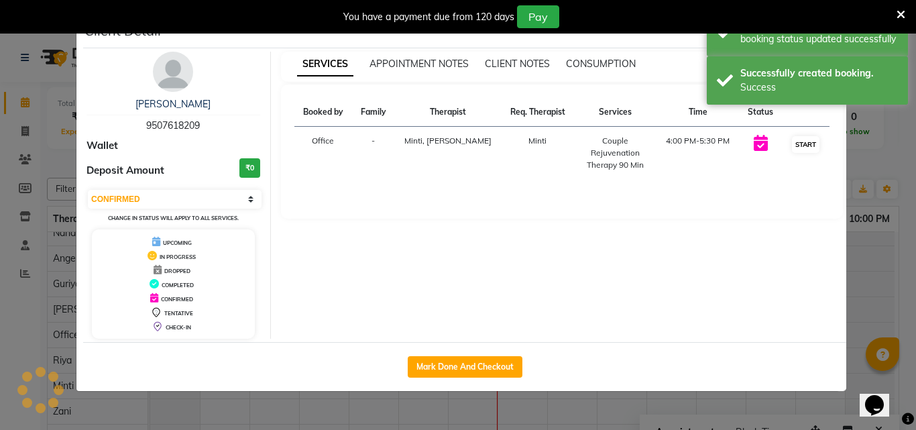
select select "1"
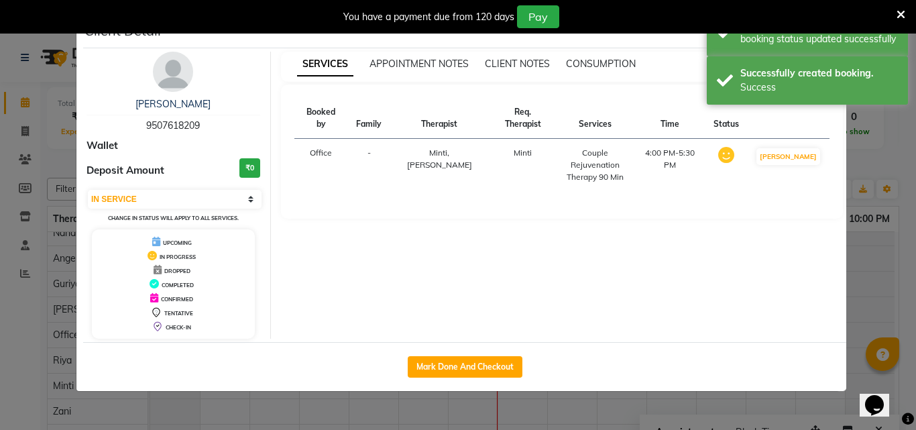
click at [899, 120] on ngb-modal-window "Client Detail [PERSON_NAME] 9507618209 Wallet Deposit Amount ₹0 Select IN SERVI…" at bounding box center [458, 215] width 916 height 430
